Goal: Download file/media

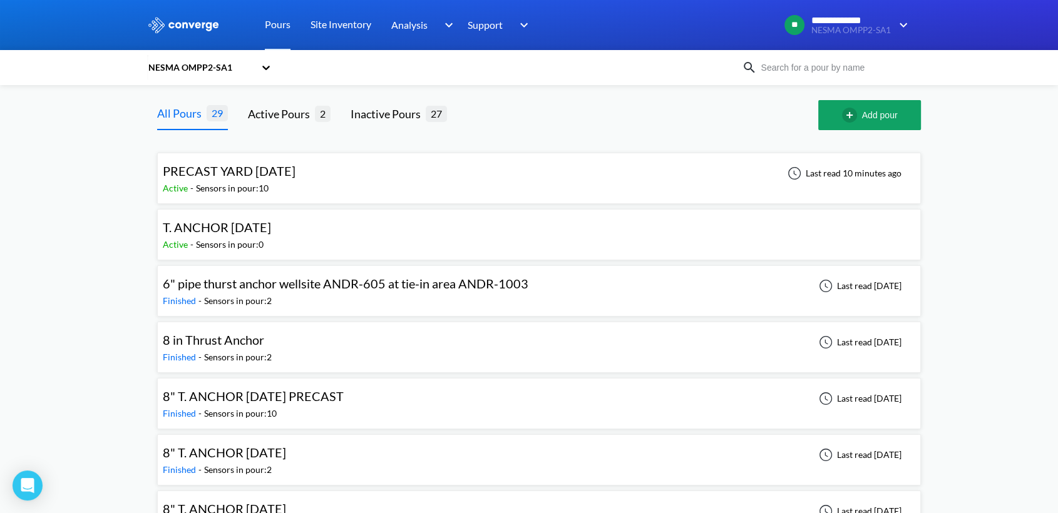
click at [265, 195] on div "PRECAST YARD [DATE] Active - Sensors in pour: 10 Last read 10 minutes ago" at bounding box center [539, 178] width 753 height 40
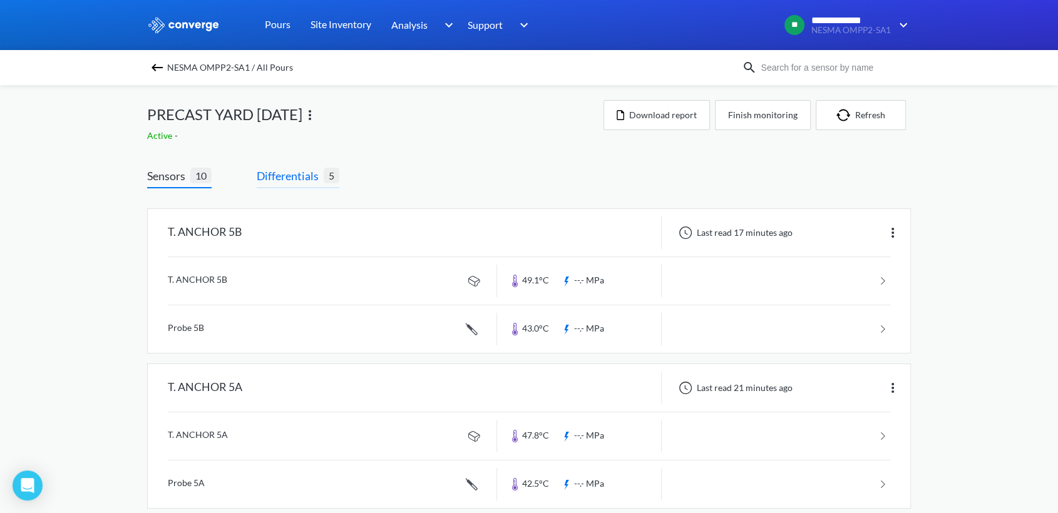
click at [304, 173] on span "Differentials" at bounding box center [290, 176] width 67 height 18
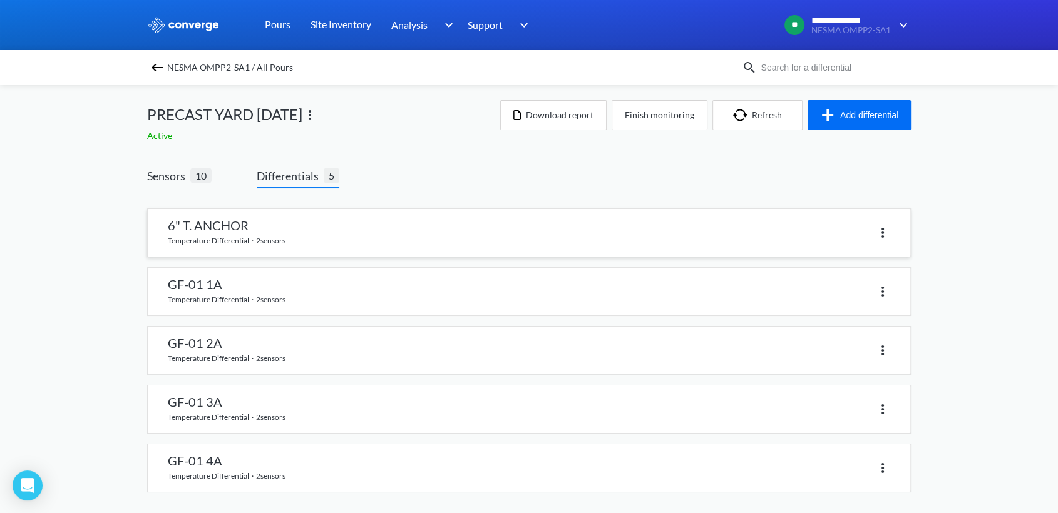
click at [264, 236] on link at bounding box center [529, 233] width 763 height 48
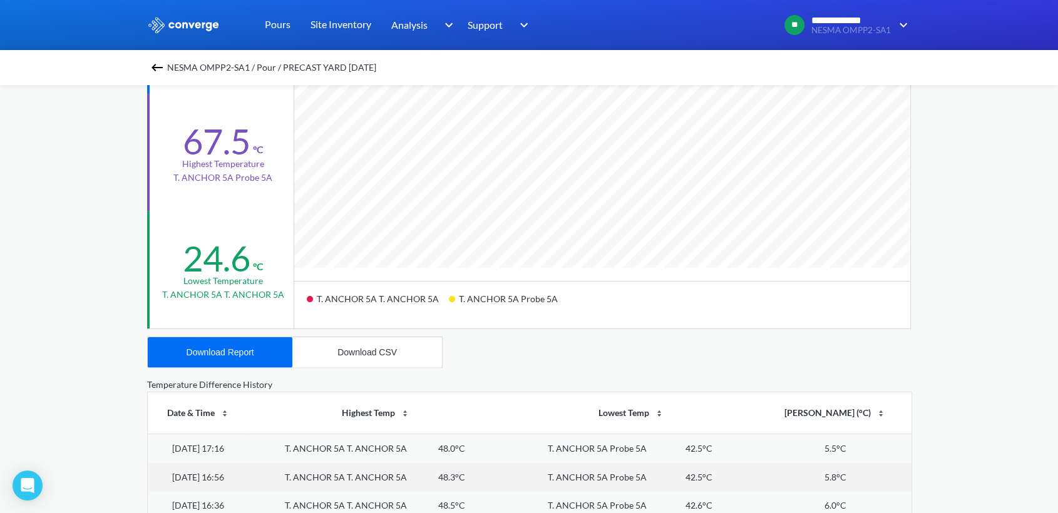
scroll to position [278, 0]
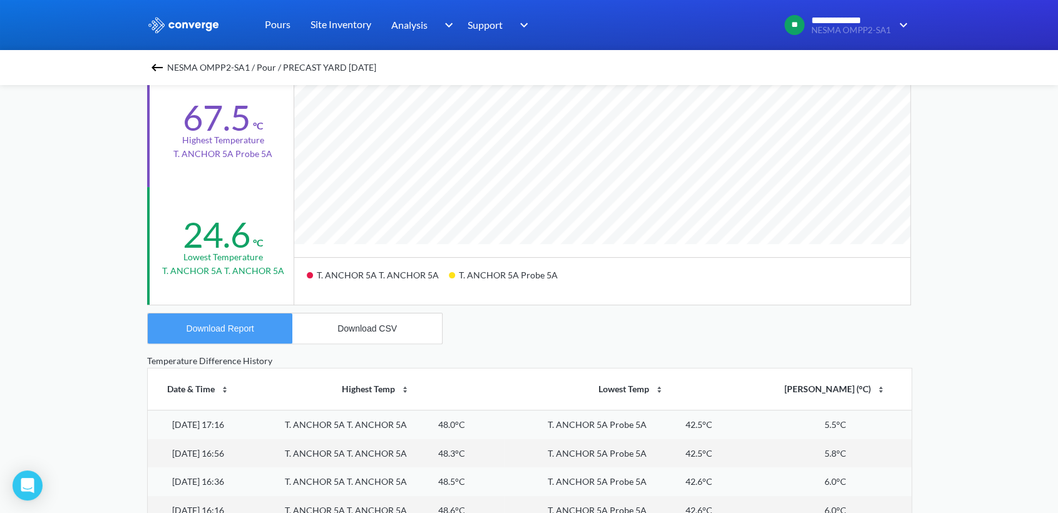
drag, startPoint x: 250, startPoint y: 322, endPoint x: 272, endPoint y: 324, distance: 22.1
click at [250, 324] on button "Download Report" at bounding box center [220, 329] width 145 height 30
click at [372, 324] on div "Download CSV" at bounding box center [366, 329] width 59 height 10
click at [165, 68] on img at bounding box center [157, 67] width 15 height 15
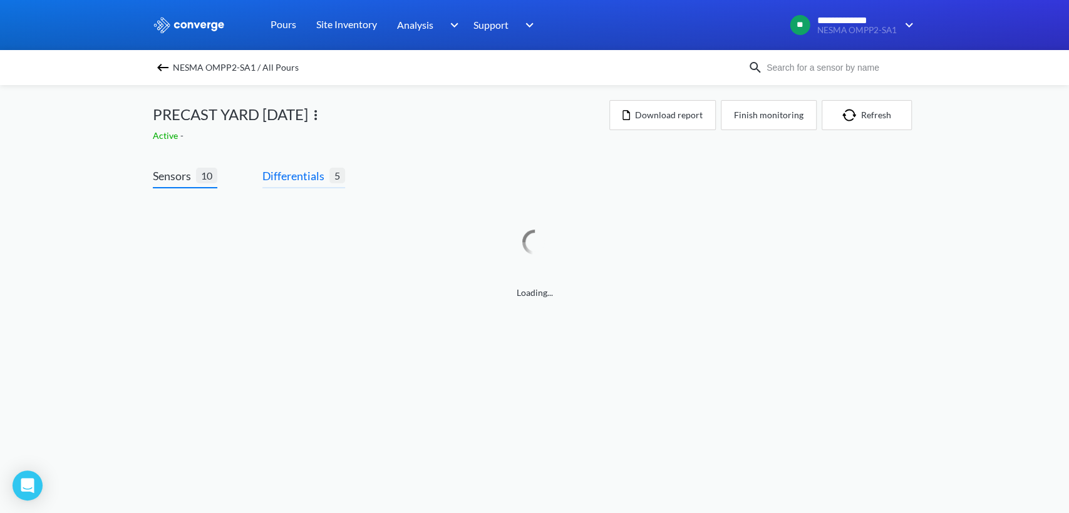
click at [305, 177] on span "Differentials" at bounding box center [295, 176] width 67 height 18
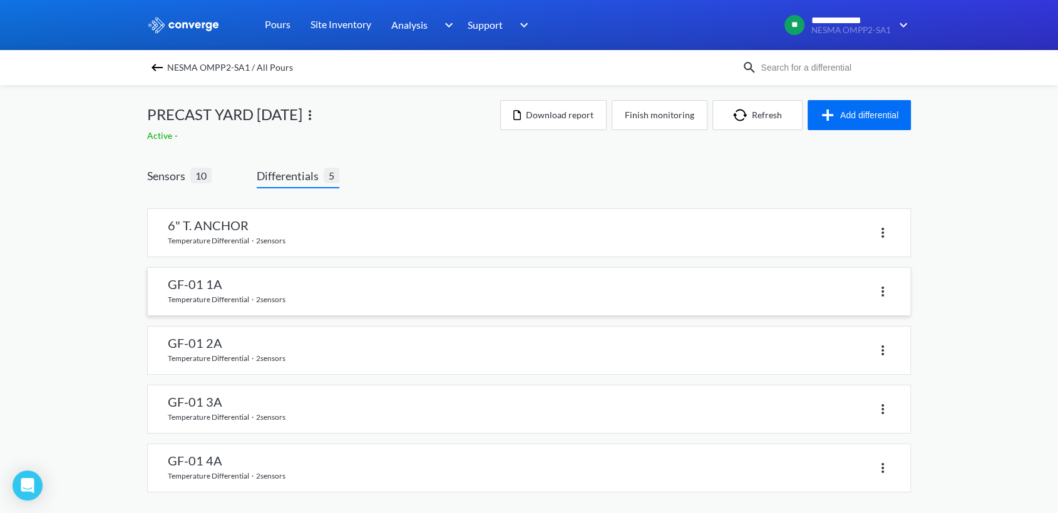
click at [275, 278] on link at bounding box center [529, 292] width 763 height 48
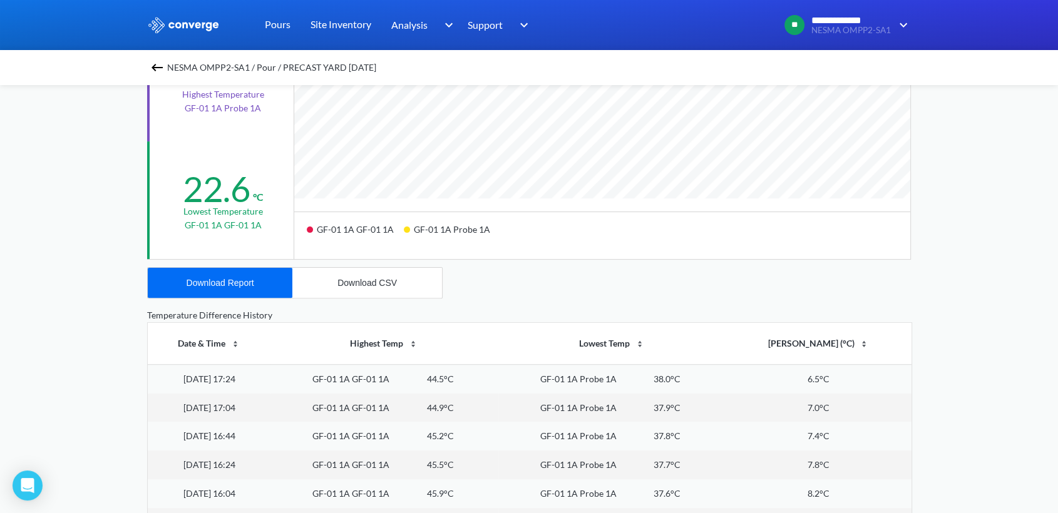
scroll to position [348, 0]
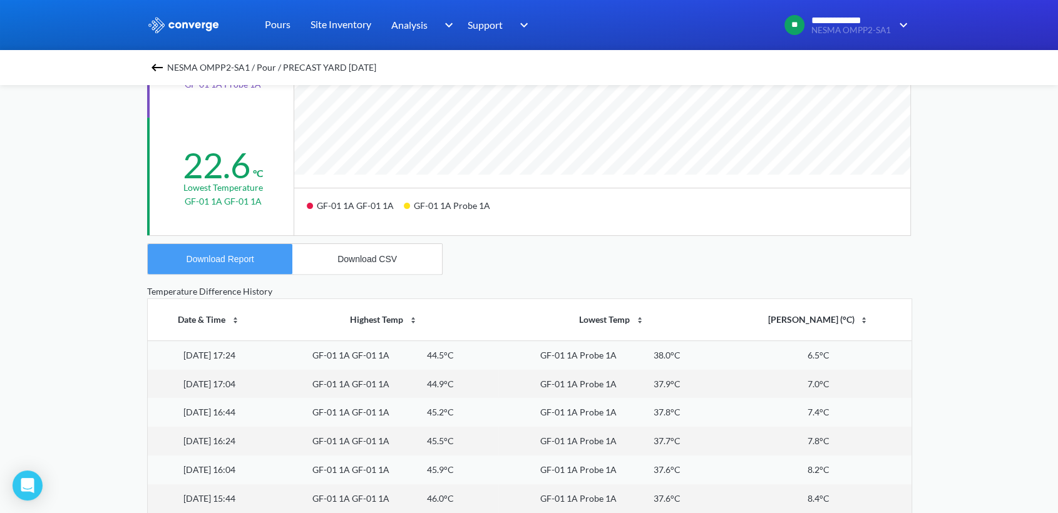
click at [245, 262] on div "Download Report" at bounding box center [221, 259] width 68 height 10
click at [366, 260] on div "Download CSV" at bounding box center [366, 259] width 59 height 10
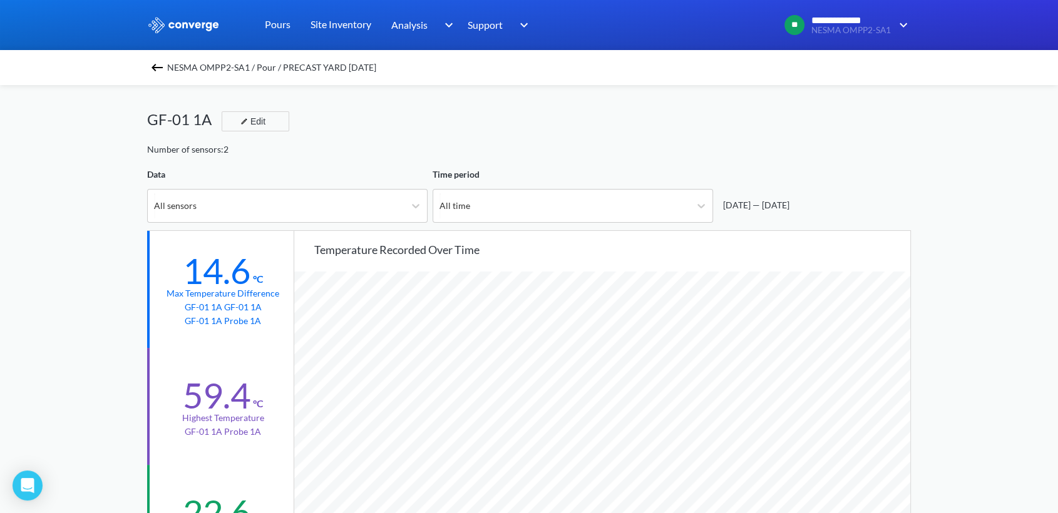
click at [162, 71] on img at bounding box center [157, 67] width 15 height 15
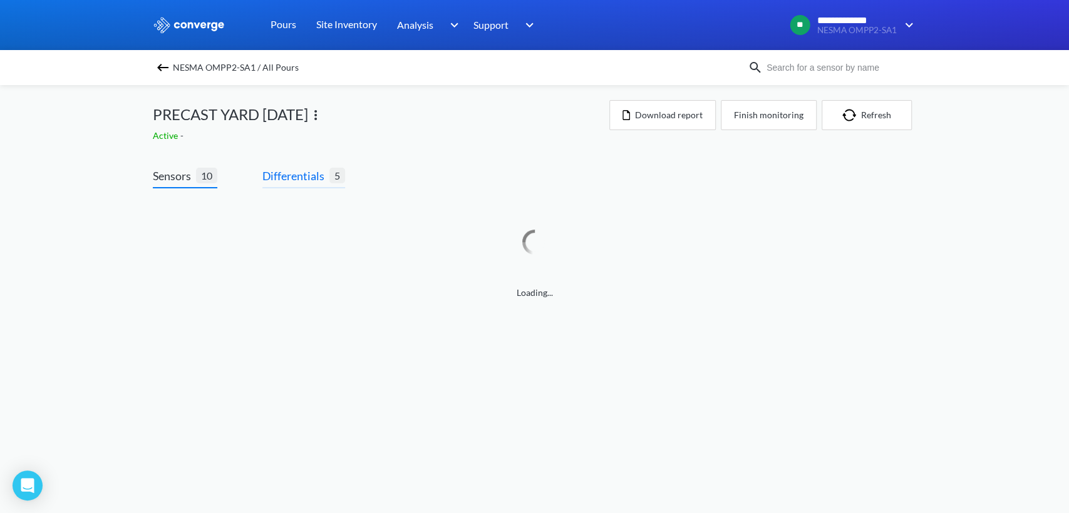
click at [272, 184] on span "Differentials" at bounding box center [295, 176] width 67 height 18
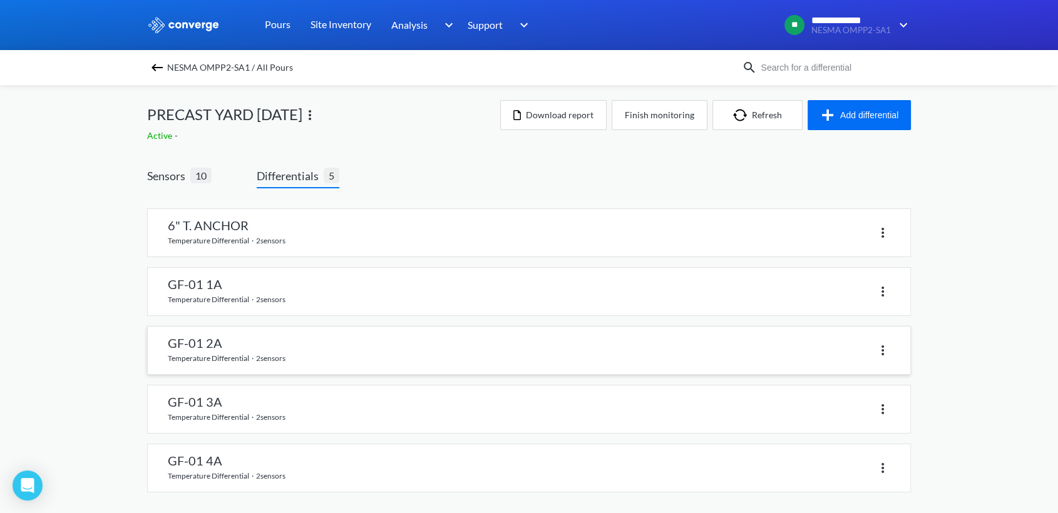
click at [229, 361] on link at bounding box center [529, 351] width 763 height 48
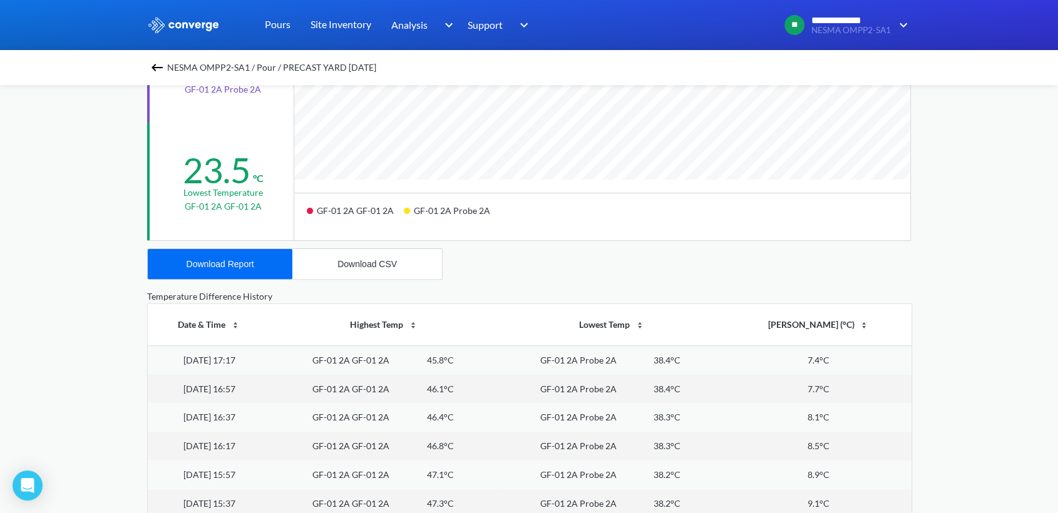
scroll to position [487, 0]
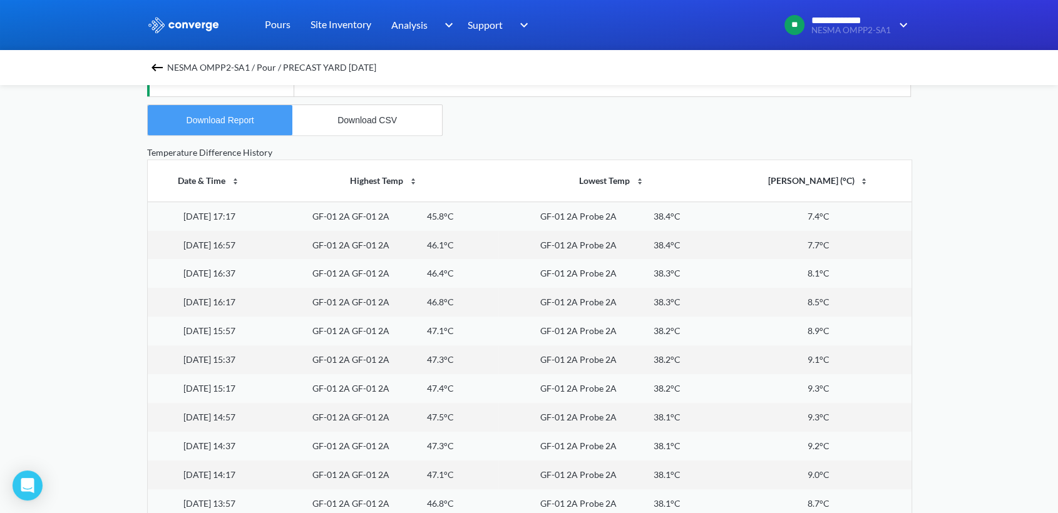
click at [251, 127] on button "Download Report" at bounding box center [220, 120] width 145 height 30
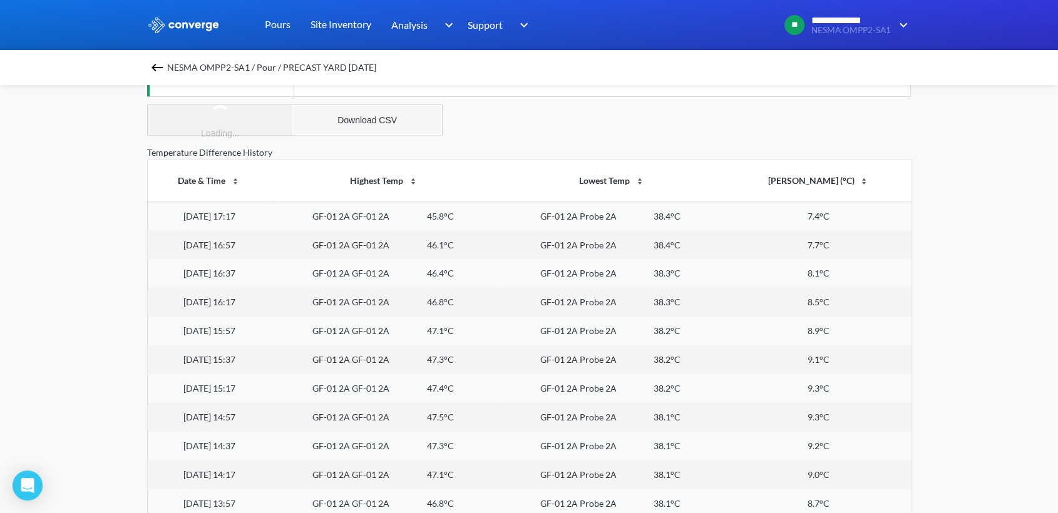
click at [353, 118] on div "Download CSV" at bounding box center [366, 120] width 59 height 10
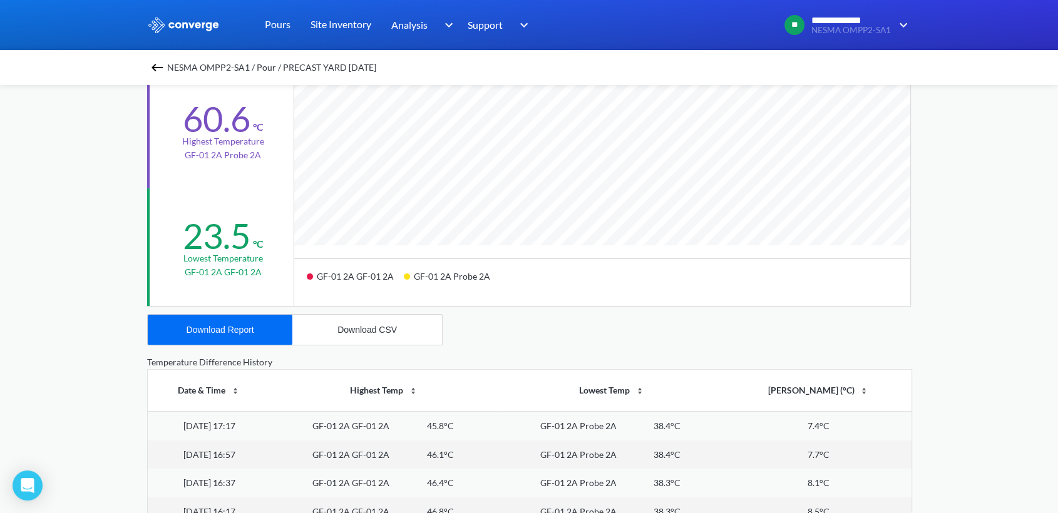
scroll to position [278, 0]
click at [165, 66] on img at bounding box center [157, 67] width 15 height 15
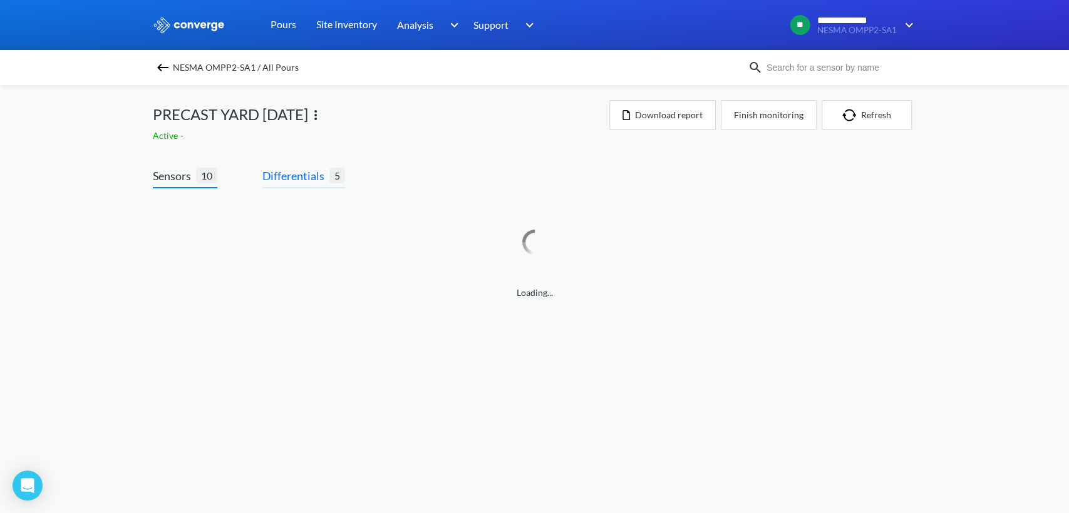
click at [302, 173] on span "Differentials" at bounding box center [295, 176] width 67 height 18
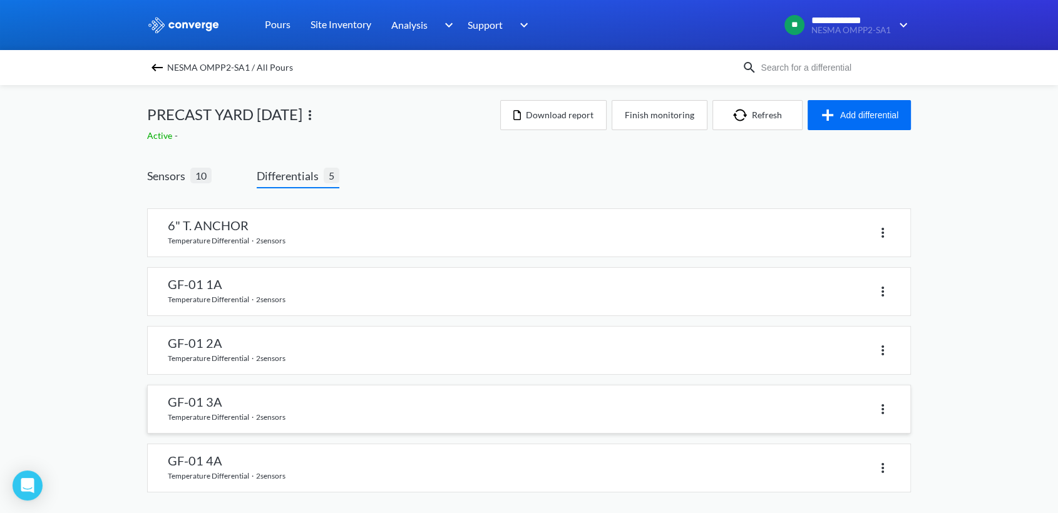
click at [223, 408] on link at bounding box center [529, 410] width 763 height 48
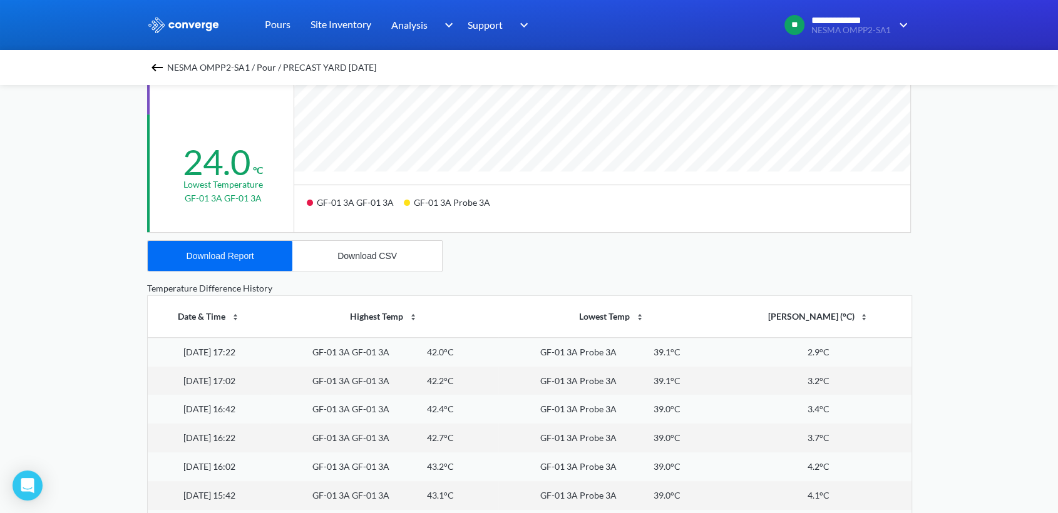
scroll to position [487, 0]
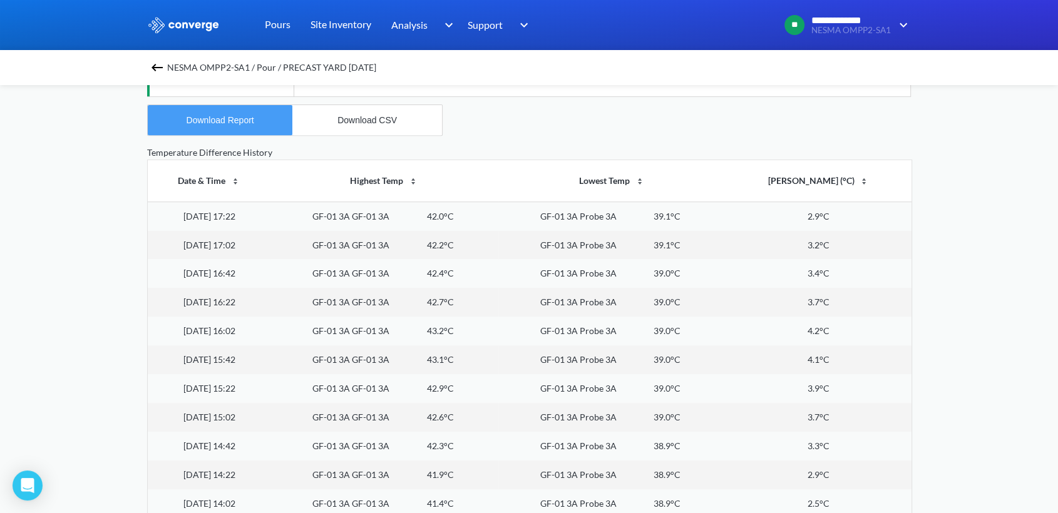
click at [228, 125] on button "Download Report" at bounding box center [220, 120] width 145 height 30
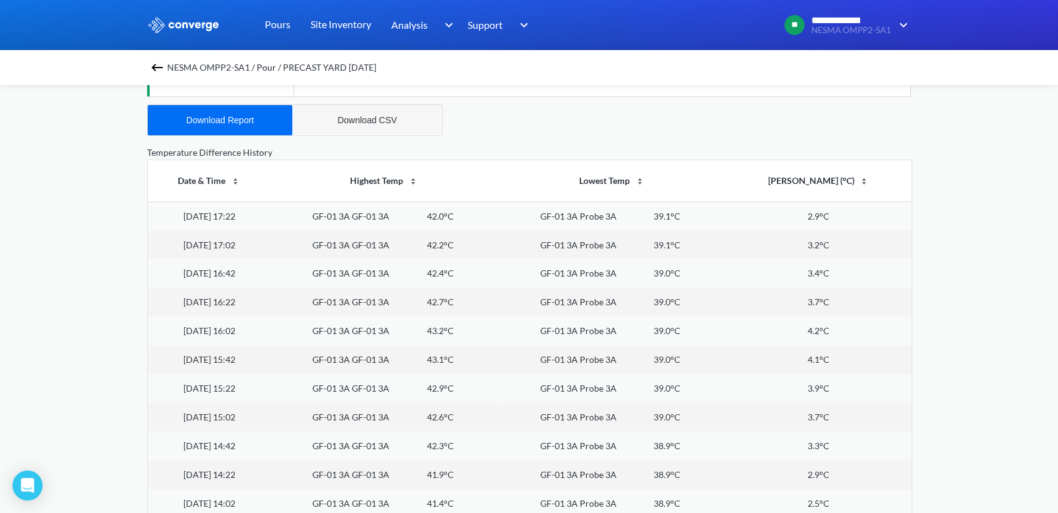
click at [372, 130] on button "Download CSV" at bounding box center [367, 120] width 150 height 30
click at [357, 125] on button "Download CSV" at bounding box center [367, 120] width 150 height 30
click at [158, 64] on img at bounding box center [157, 67] width 15 height 15
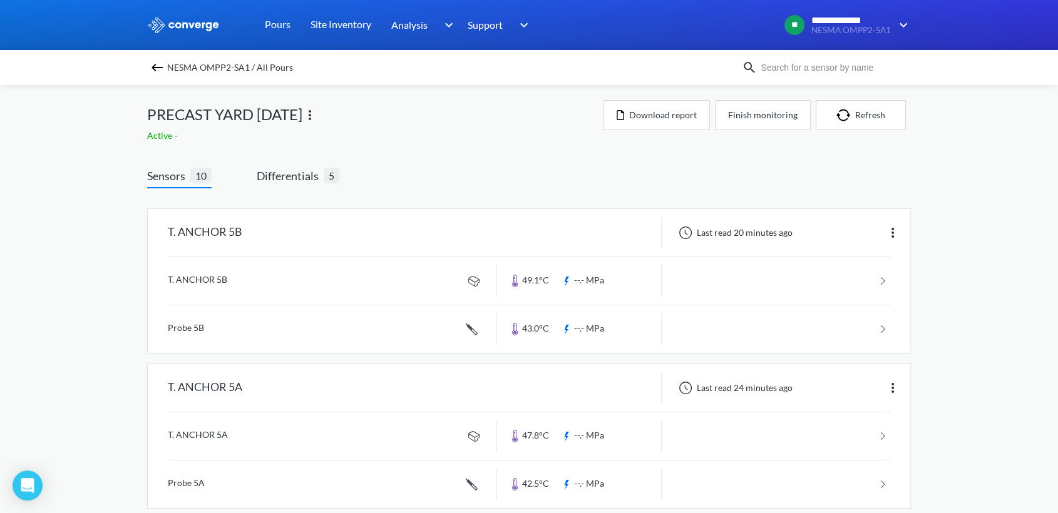
click at [292, 173] on span "Differentials" at bounding box center [290, 176] width 67 height 18
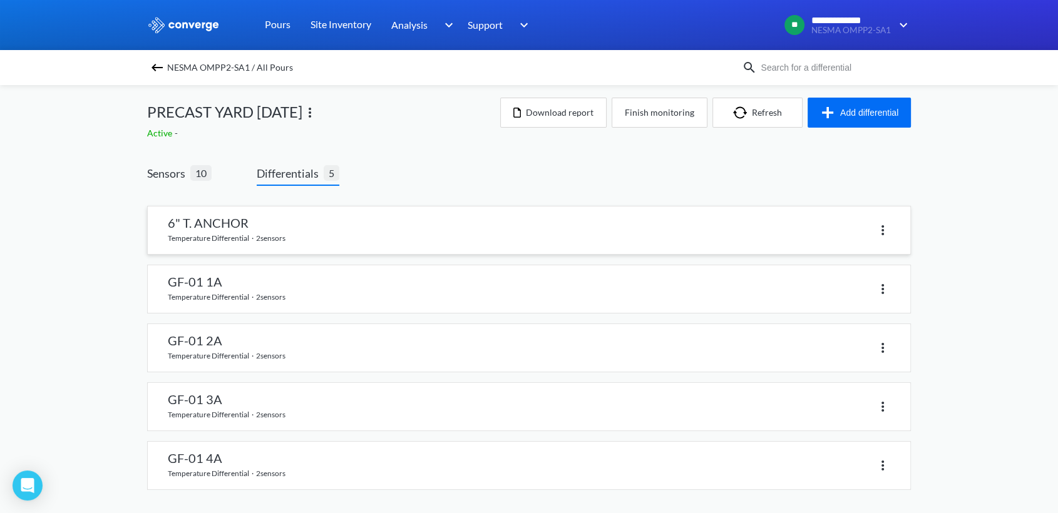
scroll to position [4, 0]
click at [235, 453] on link at bounding box center [529, 465] width 763 height 48
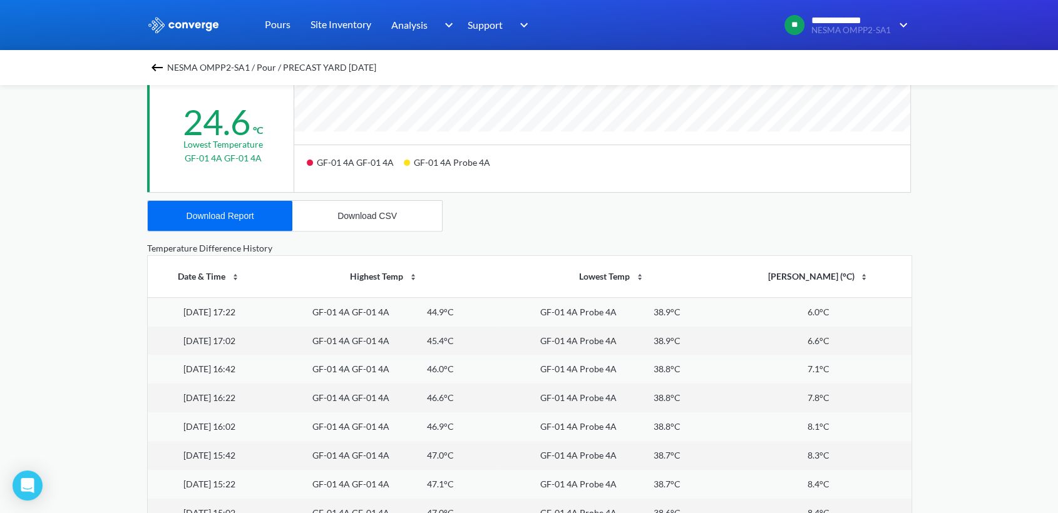
scroll to position [487, 0]
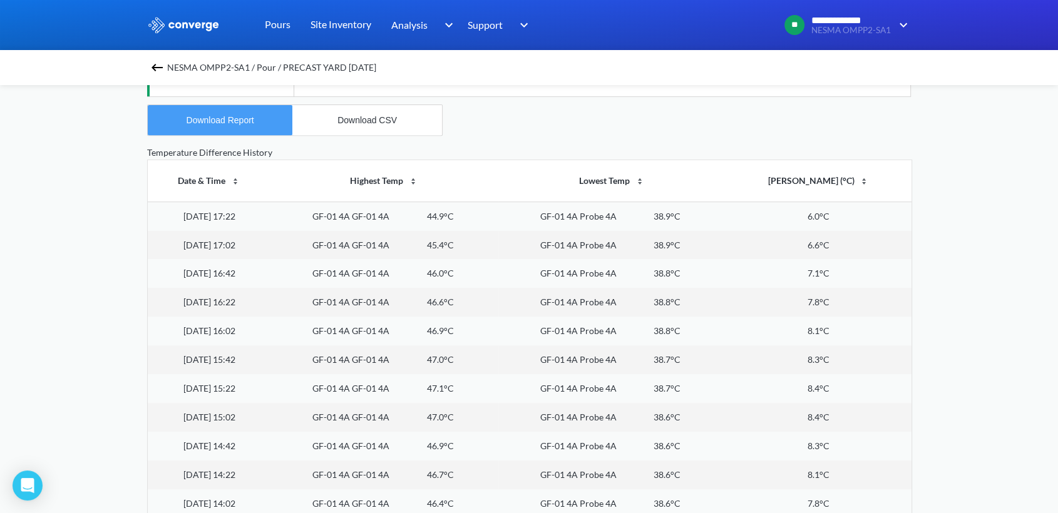
click at [228, 121] on div "Download Report" at bounding box center [221, 120] width 68 height 10
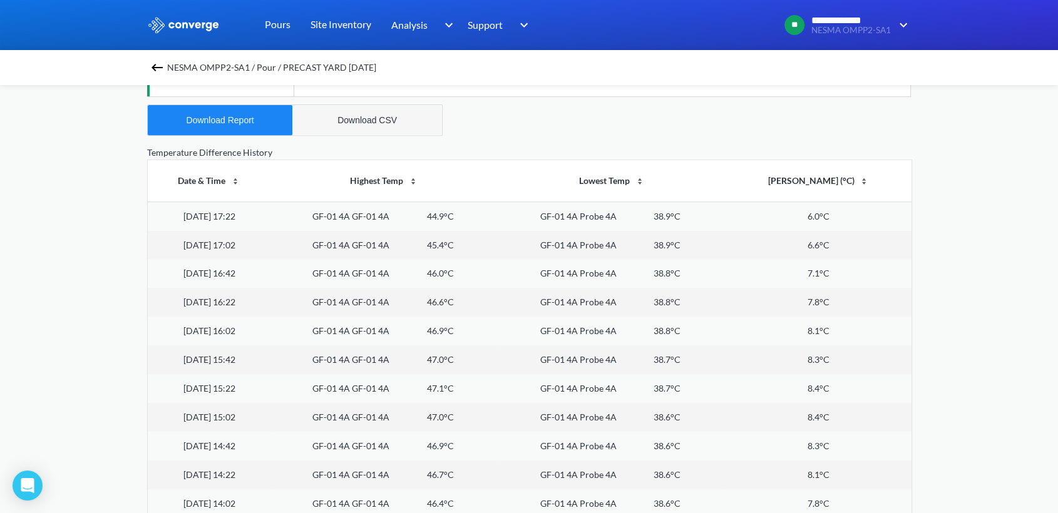
click at [378, 126] on button "Download CSV" at bounding box center [367, 120] width 150 height 30
